Goal: Information Seeking & Learning: Learn about a topic

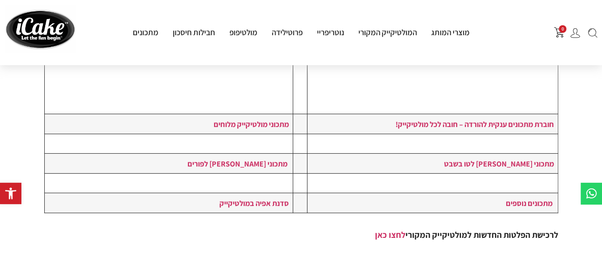
scroll to position [304, 0]
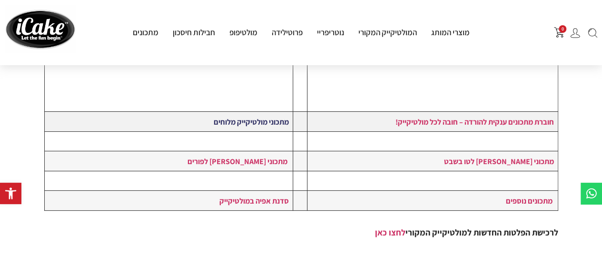
click at [263, 118] on link "מתכוני מולטיקייק מלוחים" at bounding box center [251, 122] width 75 height 10
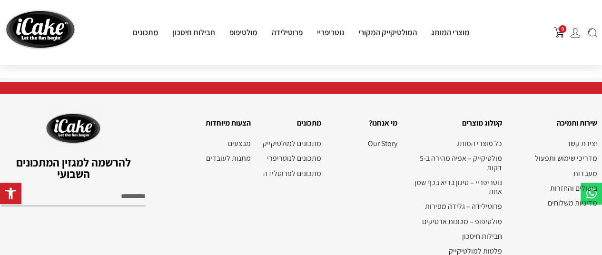
scroll to position [485, 0]
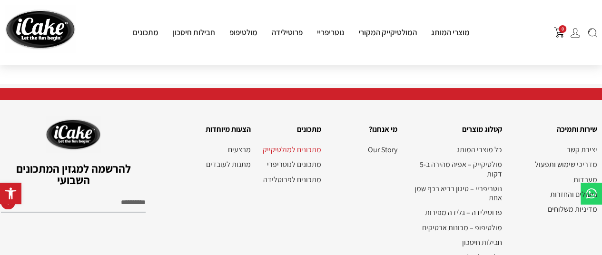
click at [302, 147] on link "מתכונים למולטיקייק" at bounding box center [290, 149] width 61 height 9
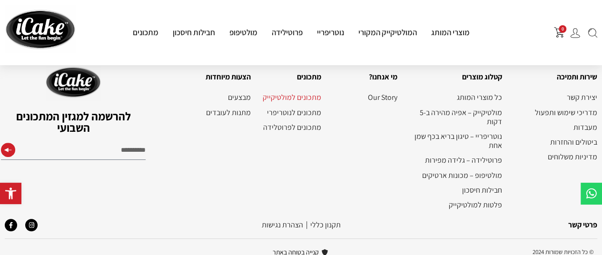
scroll to position [1924, 0]
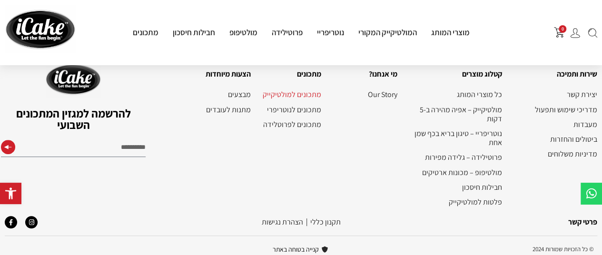
drag, startPoint x: 604, startPoint y: 18, endPoint x: 608, endPoint y: 226, distance: 208.4
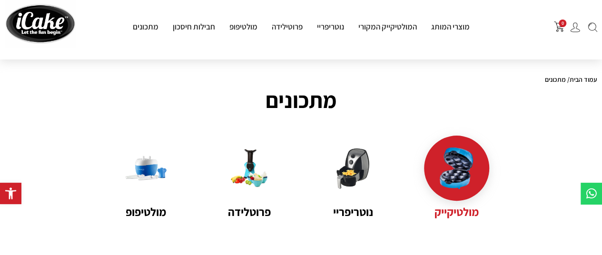
scroll to position [19, 0]
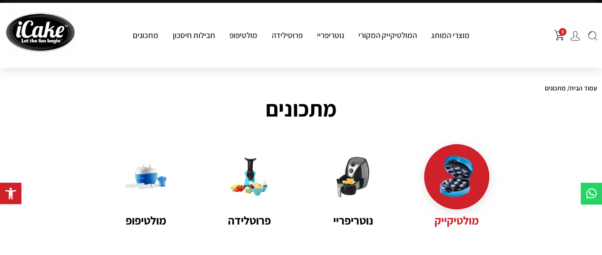
click at [445, 176] on img at bounding box center [456, 176] width 41 height 41
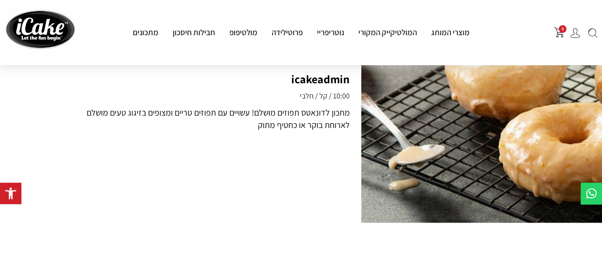
scroll to position [431, 0]
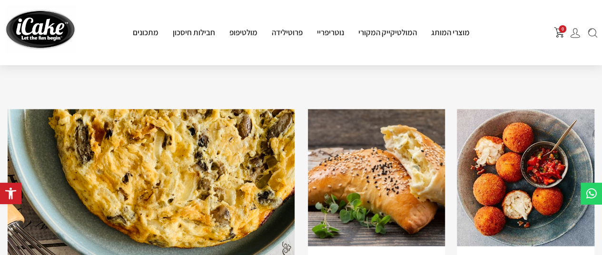
scroll to position [703, 0]
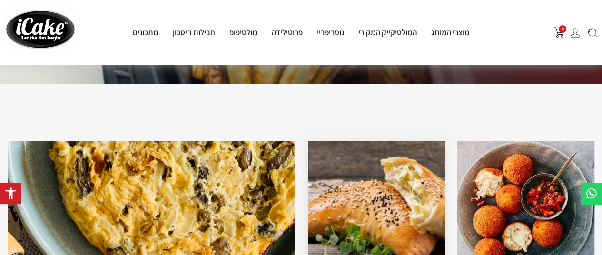
click at [363, 183] on img at bounding box center [376, 209] width 137 height 137
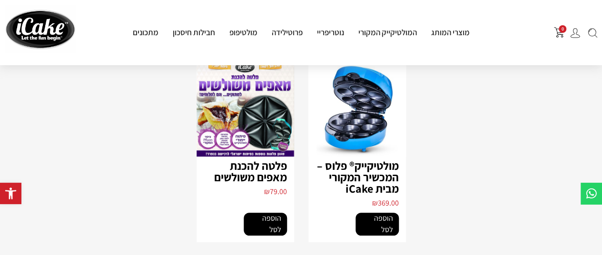
scroll to position [318, 0]
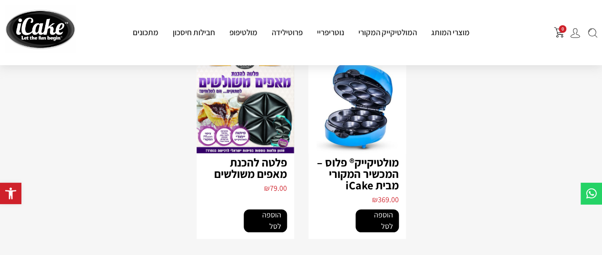
click at [268, 213] on link "הוספה לסל" at bounding box center [265, 220] width 43 height 23
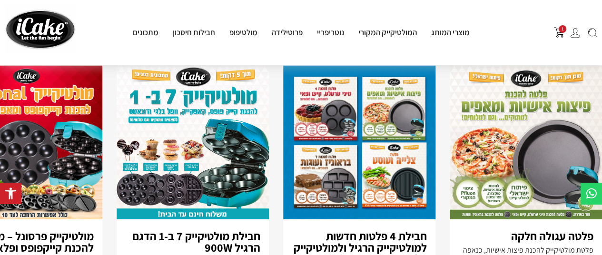
scroll to position [1637, 0]
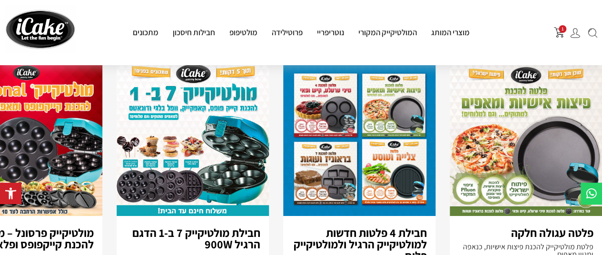
click at [535, 157] on img "1 / 8" at bounding box center [526, 139] width 152 height 154
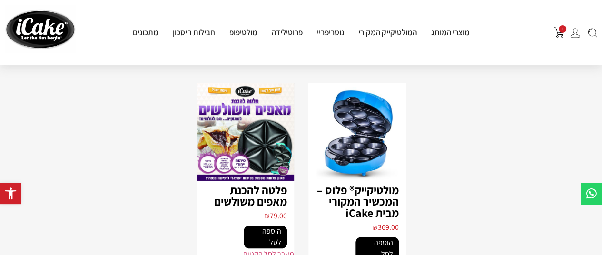
scroll to position [0, 0]
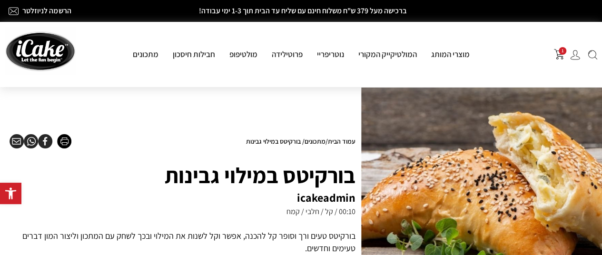
click at [591, 57] on img at bounding box center [593, 55] width 10 height 10
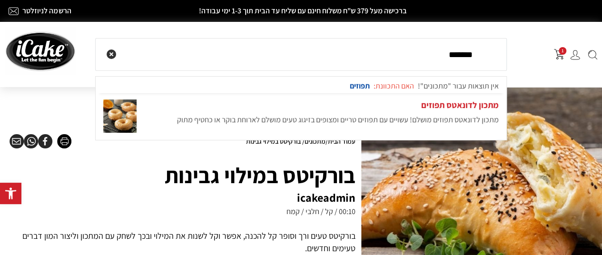
type input "*******"
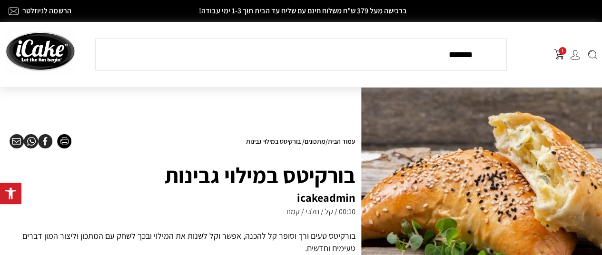
drag, startPoint x: 441, startPoint y: 59, endPoint x: 480, endPoint y: 58, distance: 39.1
click at [480, 58] on div "******* Search" at bounding box center [300, 54] width 405 height 26
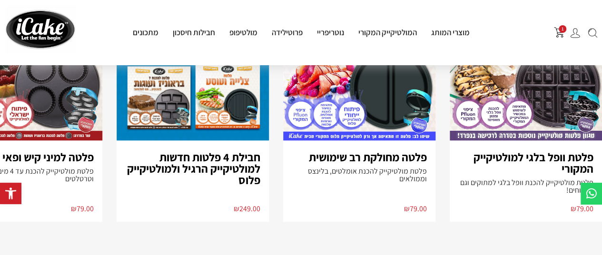
scroll to position [594, 0]
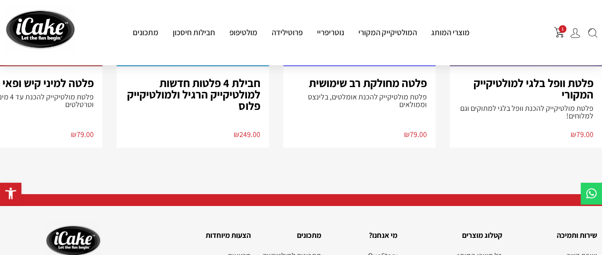
click at [379, 94] on p "פלטת מולטיקייק להכנת אומלטים, בלינצס וממולאים" at bounding box center [359, 100] width 135 height 15
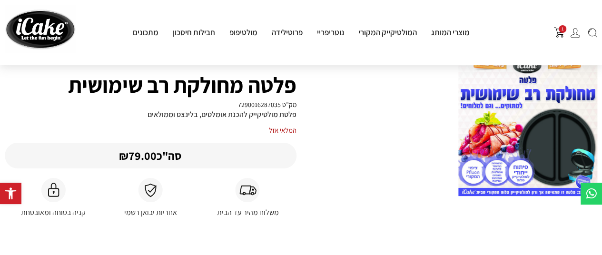
scroll to position [39, 0]
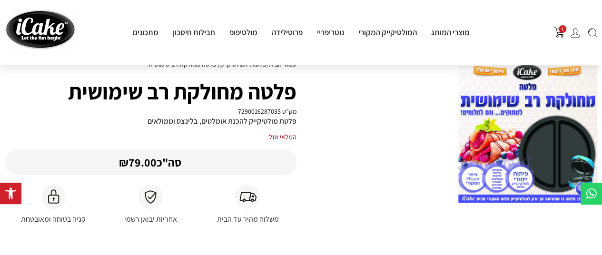
drag, startPoint x: 603, startPoint y: 33, endPoint x: 601, endPoint y: 43, distance: 10.2
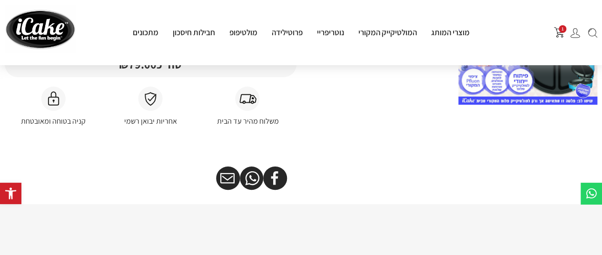
scroll to position [136, 0]
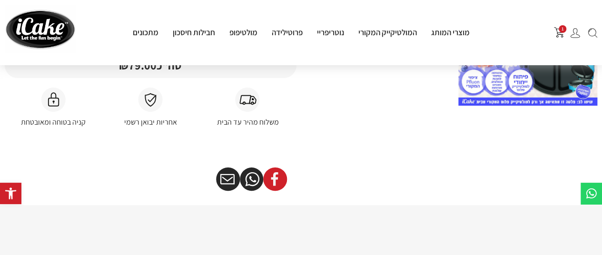
click at [275, 179] on icon "שיתוף ב facebook" at bounding box center [275, 179] width 0 height 0
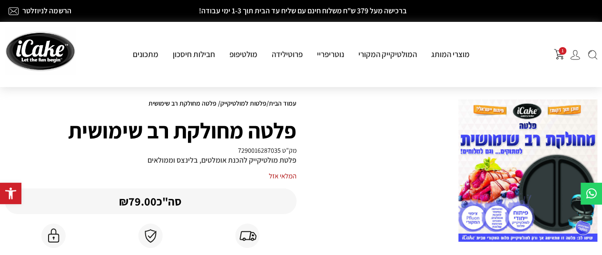
scroll to position [0, 0]
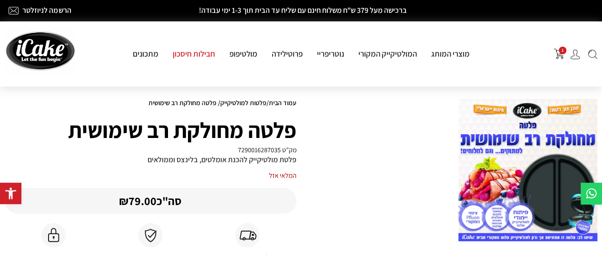
click at [190, 53] on link "חבילות חיסכון" at bounding box center [194, 54] width 57 height 10
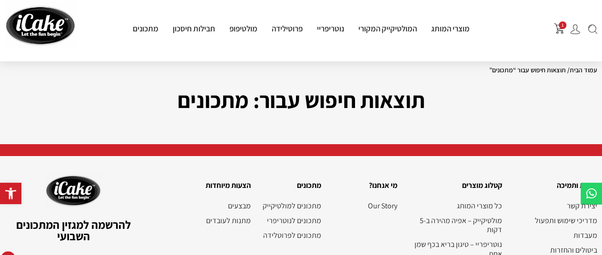
scroll to position [28, 0]
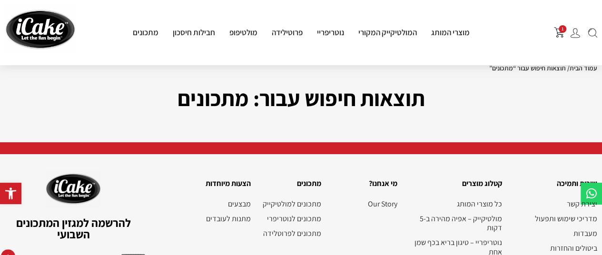
click at [601, 97] on html "דילוג לתוכן פתח סרגל נגישות כלי נגישות כלי נגישות הגדל טקסט הגדל טקסט הקטן טקסט…" at bounding box center [301, 170] width 602 height 397
